Goal: Check status: Check status

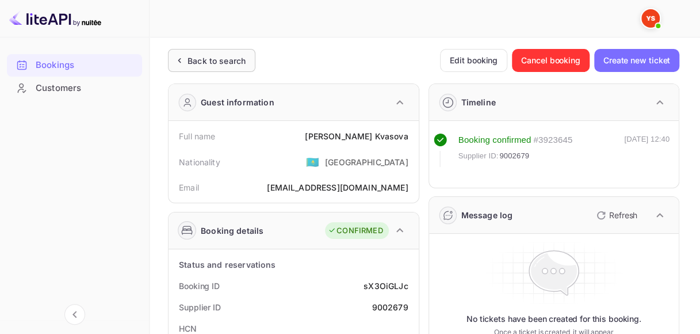
click at [215, 66] on div "Back to search" at bounding box center [211, 60] width 87 height 23
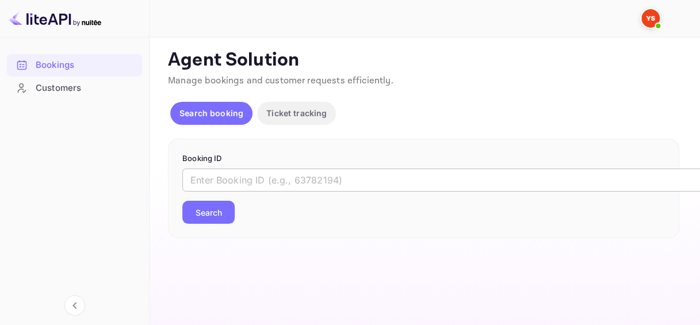
click at [234, 178] on input "text" at bounding box center [469, 180] width 575 height 23
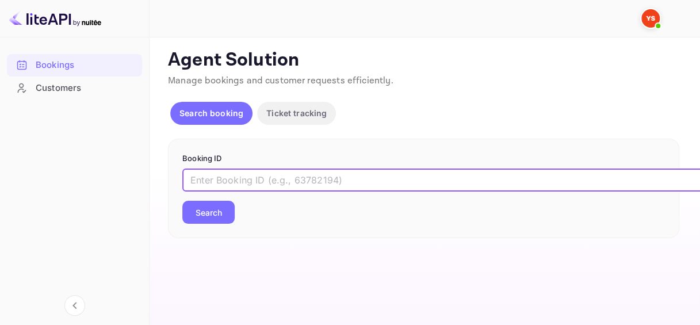
paste input "9350192"
type input "9350192"
click at [182, 201] on button "Search" at bounding box center [208, 212] width 52 height 23
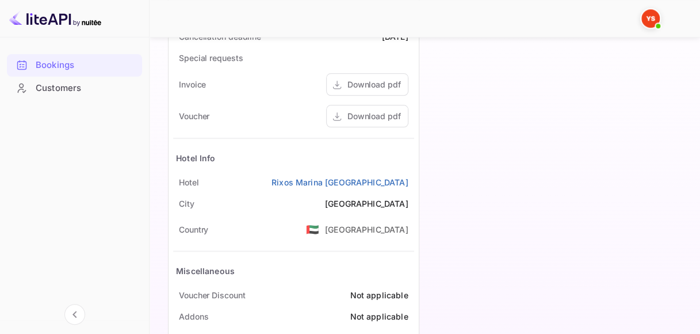
scroll to position [534, 0]
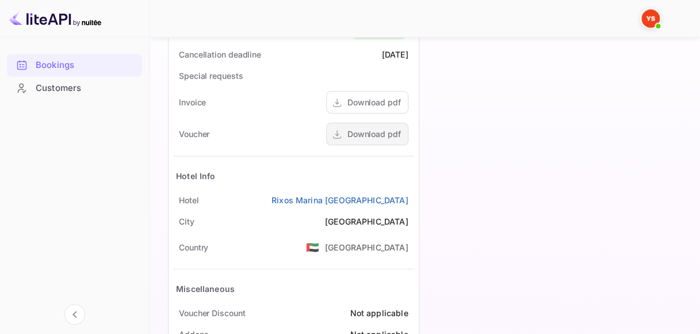
click at [373, 138] on div "Download pdf" at bounding box center [375, 134] width 54 height 12
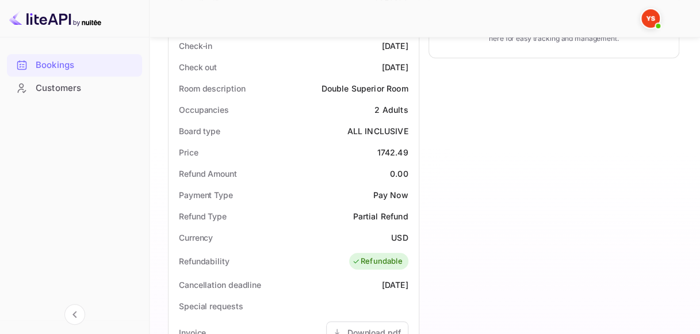
scroll to position [131, 0]
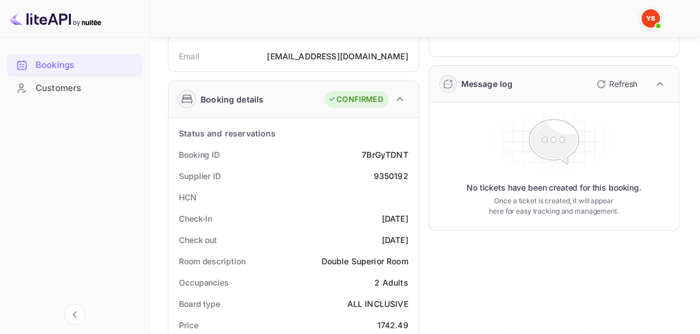
click at [397, 154] on div "7BrGyTDNT" at bounding box center [385, 154] width 46 height 12
copy div "7BrGyTDNT"
click at [389, 172] on div "9350192" at bounding box center [390, 176] width 35 height 12
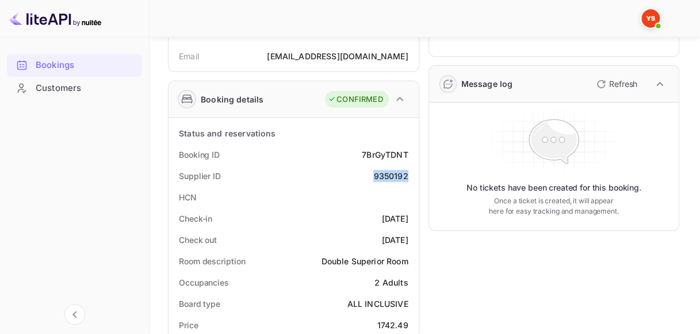
copy div "9350192"
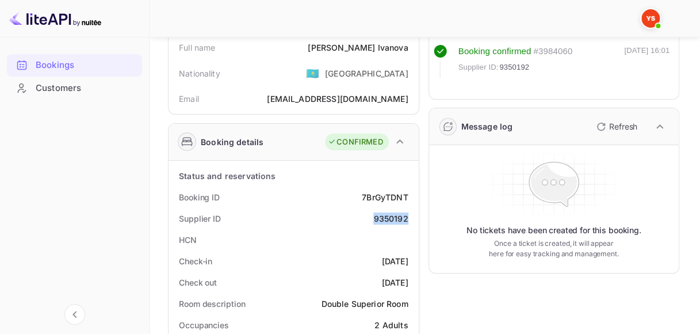
scroll to position [74, 0]
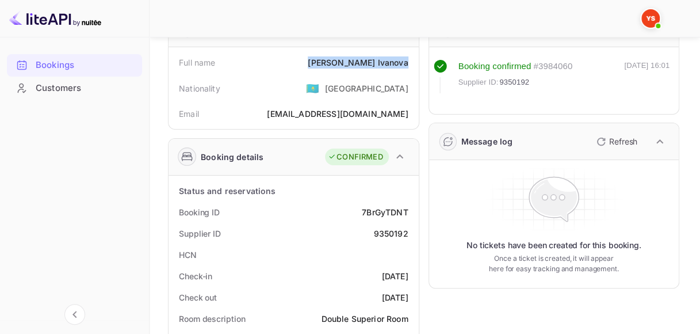
drag, startPoint x: 336, startPoint y: 58, endPoint x: 407, endPoint y: 58, distance: 71.3
click at [407, 58] on div "Full name [PERSON_NAME]" at bounding box center [293, 62] width 241 height 21
copy div "[PERSON_NAME]"
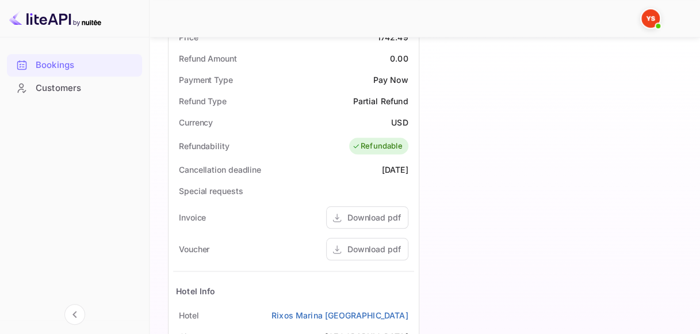
scroll to position [534, 0]
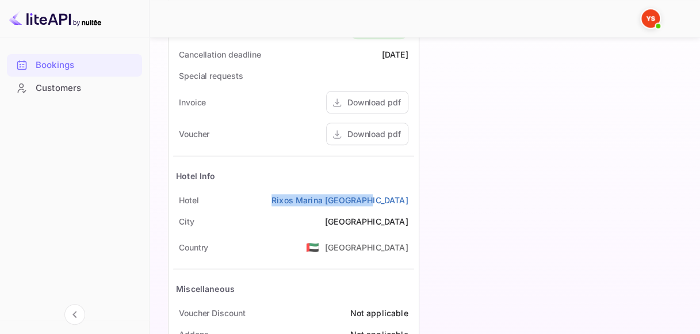
drag, startPoint x: 294, startPoint y: 194, endPoint x: 417, endPoint y: 197, distance: 122.6
click at [417, 197] on div "Status and reservations Booking ID 7BrGyTDNT Supplier ID 9350192 HCN Check-in […" at bounding box center [294, 42] width 250 height 655
copy link "Rixos Marina [GEOGRAPHIC_DATA]"
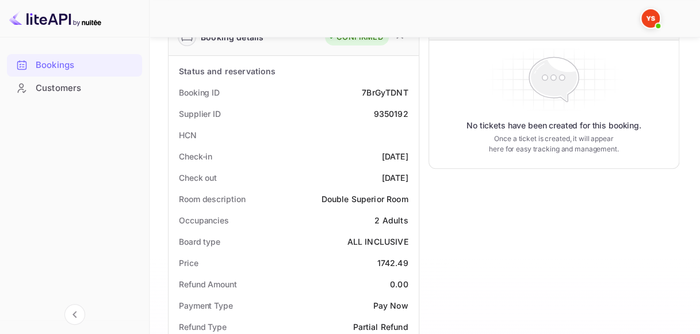
scroll to position [189, 0]
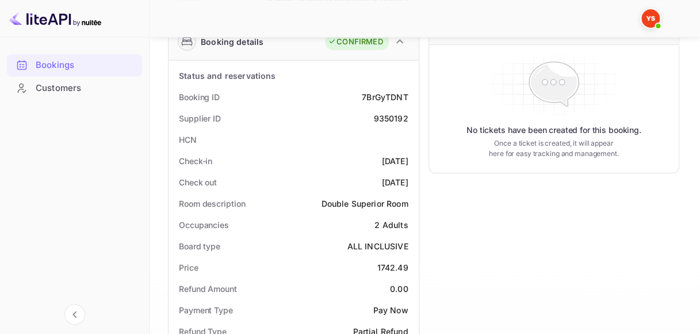
drag, startPoint x: 362, startPoint y: 158, endPoint x: 411, endPoint y: 158, distance: 48.3
click at [411, 158] on div "Check-in [DATE]" at bounding box center [293, 160] width 241 height 21
copy div "[DATE]"
drag, startPoint x: 362, startPoint y: 184, endPoint x: 411, endPoint y: 182, distance: 48.4
click at [411, 182] on div "Check out [DATE]" at bounding box center [293, 181] width 241 height 21
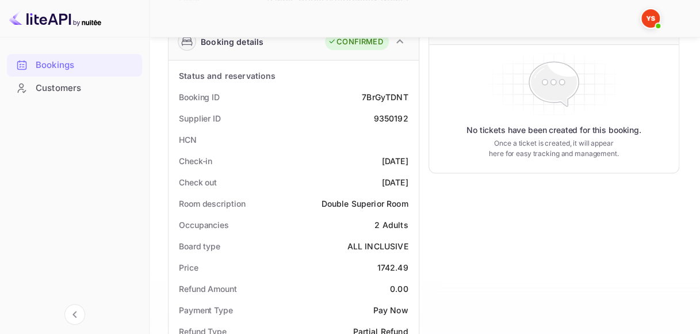
copy div "[DATE]"
